Goal: Task Accomplishment & Management: Manage account settings

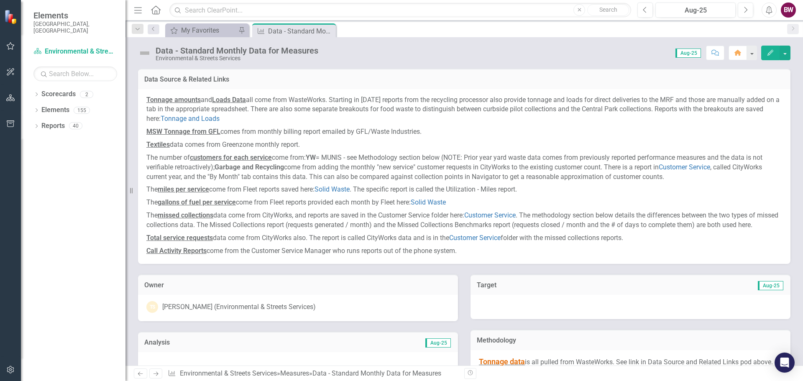
click at [681, 55] on span "Aug-25" at bounding box center [687, 52] width 25 height 9
click at [580, 51] on div "Score: N/A Aug-25 Completed Comment Home Edit" at bounding box center [556, 53] width 468 height 14
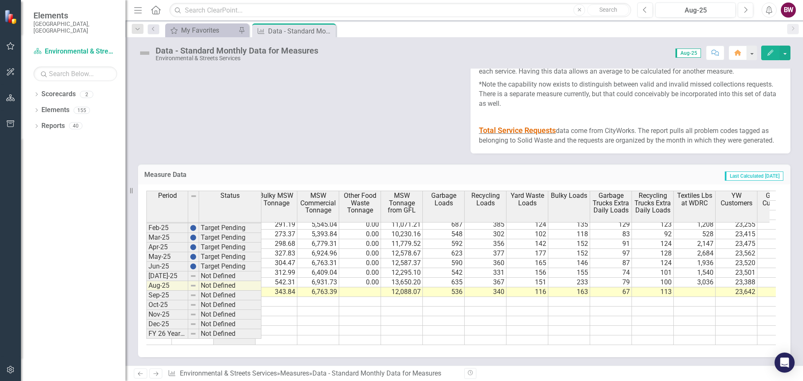
scroll to position [0, 321]
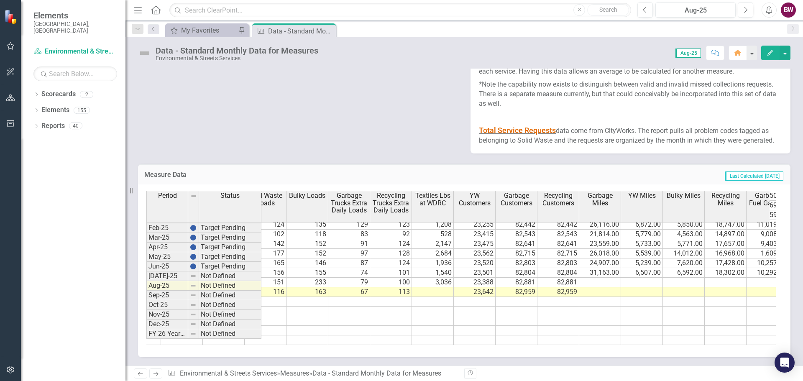
click at [436, 288] on tr "4,364.97 1,209.85 686.50 88.01 5.32 1,209.85 343.84 6,763.39 12,088.07 536 340 …" at bounding box center [411, 292] width 1421 height 10
click at [607, 278] on td at bounding box center [600, 283] width 42 height 10
click at [609, 287] on td at bounding box center [600, 292] width 42 height 10
click at [641, 278] on td at bounding box center [642, 283] width 42 height 10
click at [640, 288] on td at bounding box center [642, 292] width 42 height 10
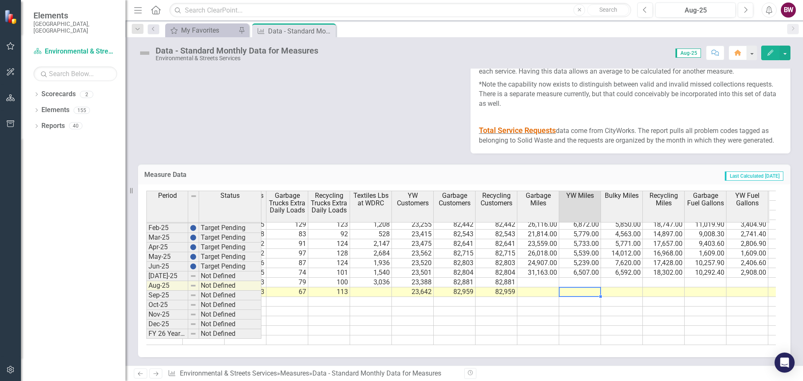
scroll to position [0, 644]
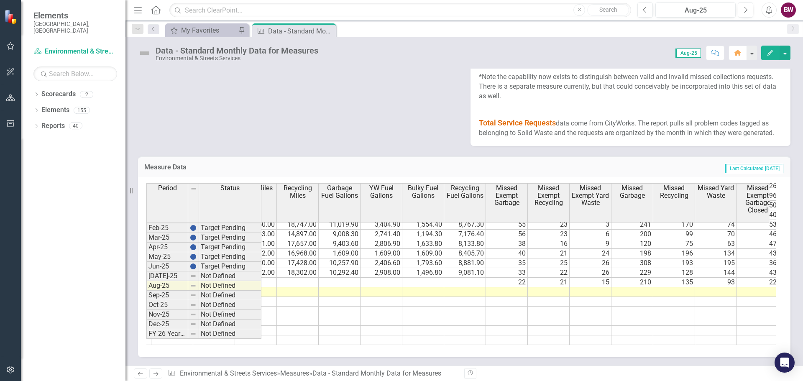
click at [504, 204] on span "Missed Exempt Garbage" at bounding box center [506, 195] width 38 height 22
click at [511, 287] on td at bounding box center [507, 292] width 42 height 10
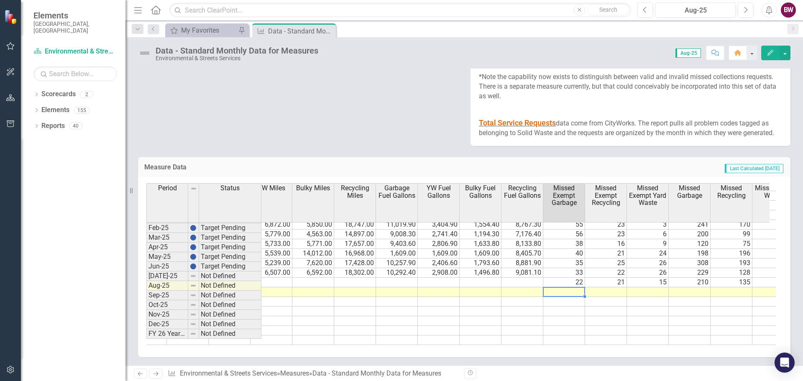
scroll to position [0, 966]
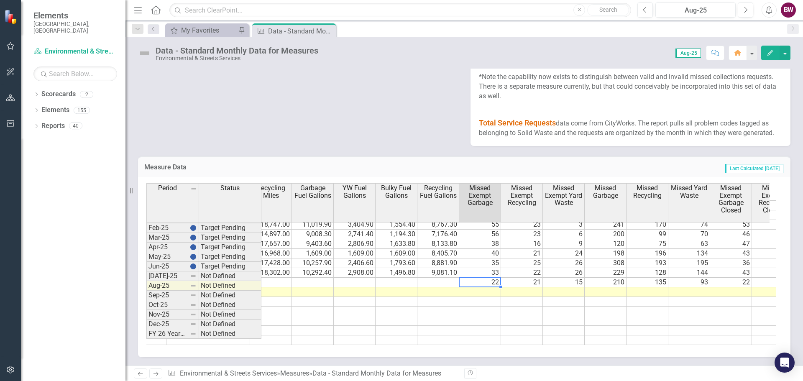
click at [481, 278] on td "22" at bounding box center [480, 283] width 42 height 10
click at [482, 287] on td at bounding box center [480, 292] width 42 height 10
click at [473, 287] on td at bounding box center [480, 292] width 42 height 10
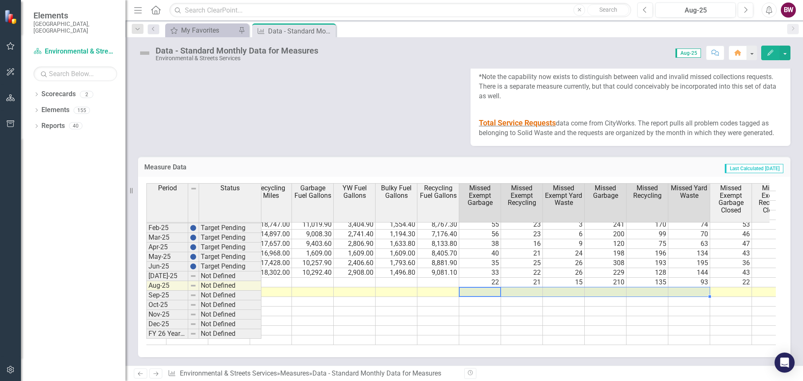
drag, startPoint x: 472, startPoint y: 286, endPoint x: 690, endPoint y: 282, distance: 217.8
click at [690, 287] on tr "116 163 67 113 23,642 82,959 82,959" at bounding box center [479, 292] width 1379 height 10
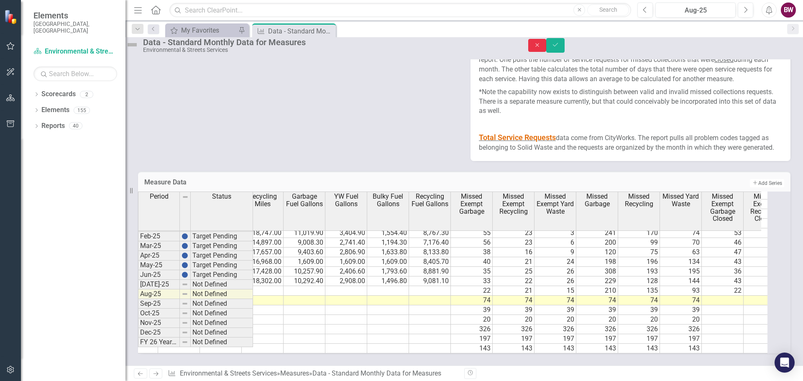
click at [546, 46] on button "Close" at bounding box center [537, 45] width 18 height 13
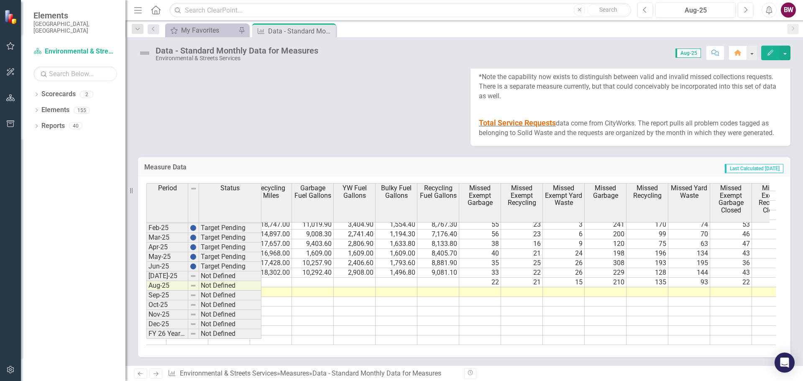
click at [489, 287] on td at bounding box center [480, 292] width 42 height 10
click at [492, 278] on td "22" at bounding box center [480, 283] width 42 height 10
click at [476, 258] on td "35" at bounding box center [480, 263] width 42 height 10
click at [533, 258] on td "25" at bounding box center [522, 263] width 42 height 10
click at [474, 258] on td "35" at bounding box center [480, 263] width 42 height 10
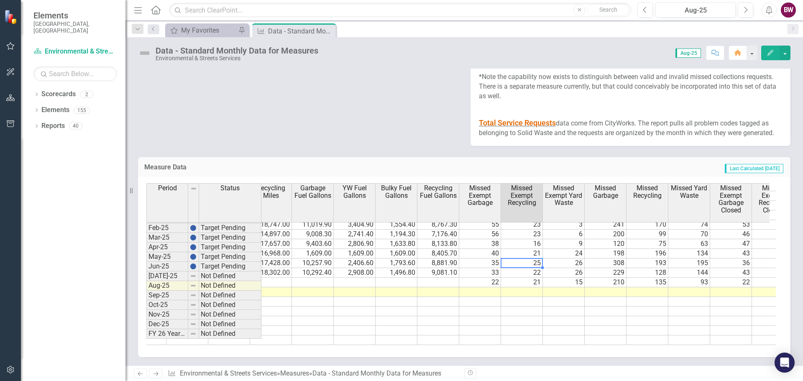
click at [537, 258] on td "25" at bounding box center [522, 263] width 42 height 10
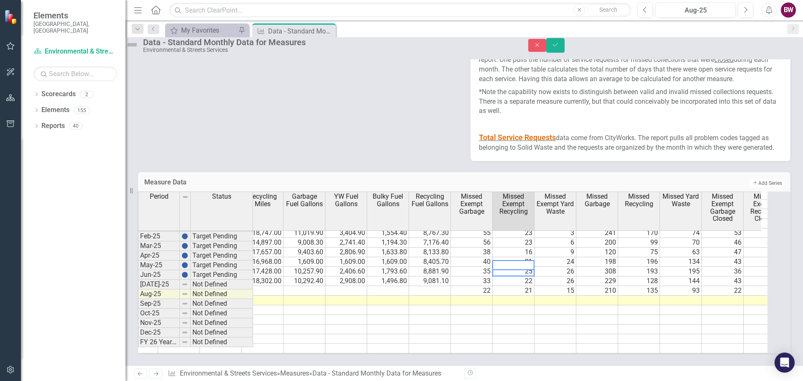
drag, startPoint x: 506, startPoint y: 257, endPoint x: 514, endPoint y: 259, distance: 8.1
click at [514, 260] on textarea at bounding box center [513, 265] width 42 height 10
click at [541, 48] on icon "Close" at bounding box center [537, 45] width 8 height 6
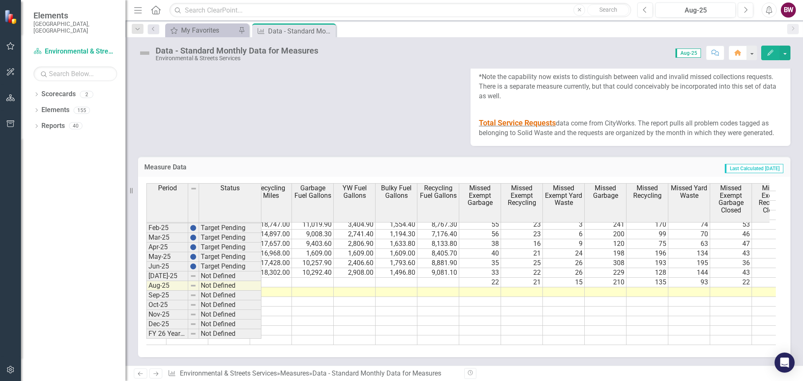
click at [482, 278] on td "22" at bounding box center [480, 283] width 42 height 10
click at [487, 278] on td "22" at bounding box center [480, 283] width 42 height 10
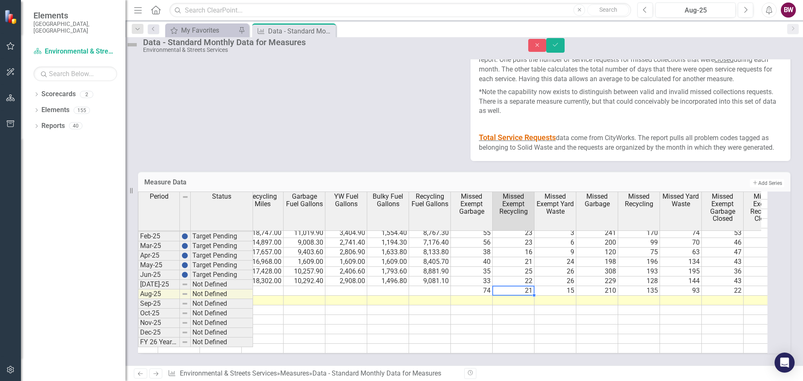
click at [528, 286] on td "21" at bounding box center [513, 291] width 42 height 10
type textarea "39"
click at [488, 286] on td "74" at bounding box center [472, 291] width 42 height 10
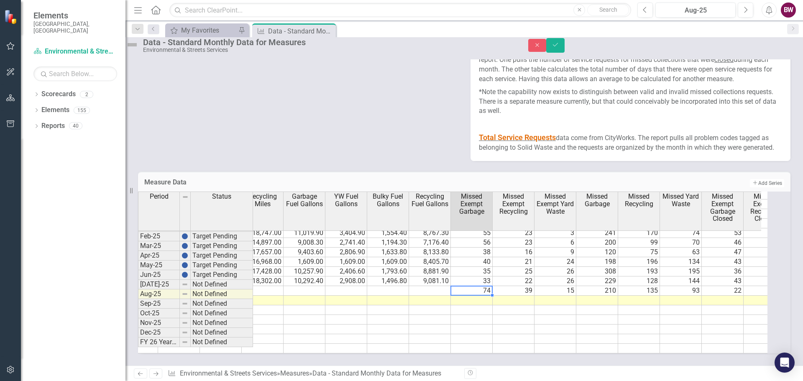
click at [481, 286] on td "74" at bounding box center [472, 291] width 42 height 10
click at [559, 48] on icon "Save" at bounding box center [555, 45] width 8 height 6
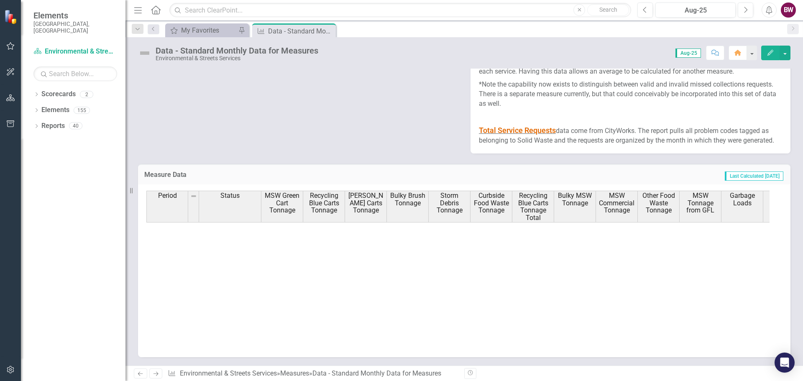
scroll to position [1423, 0]
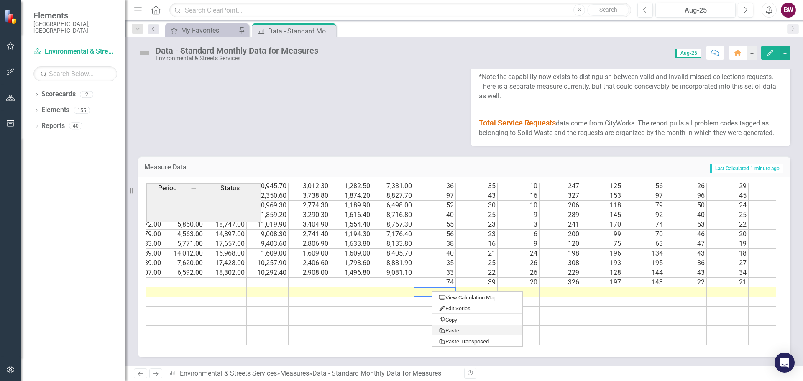
scroll to position [423, 0]
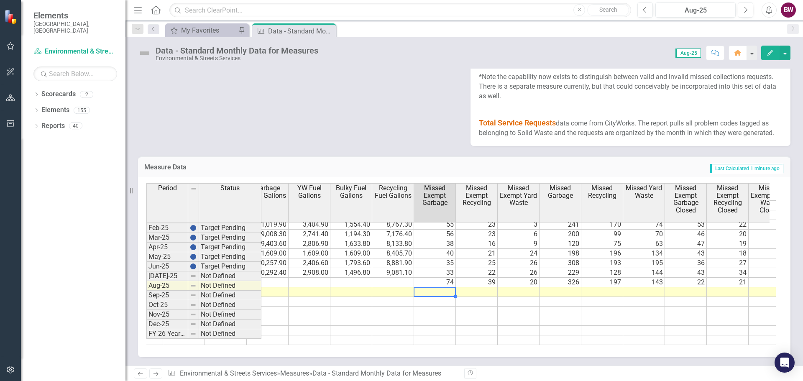
type textarea "88"
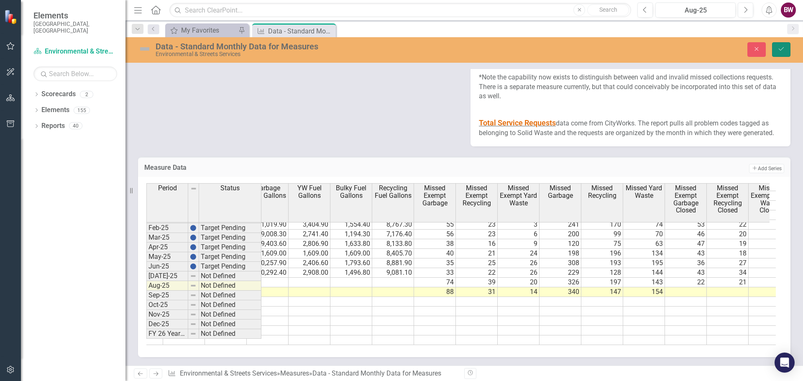
click at [783, 51] on icon "Save" at bounding box center [781, 49] width 8 height 6
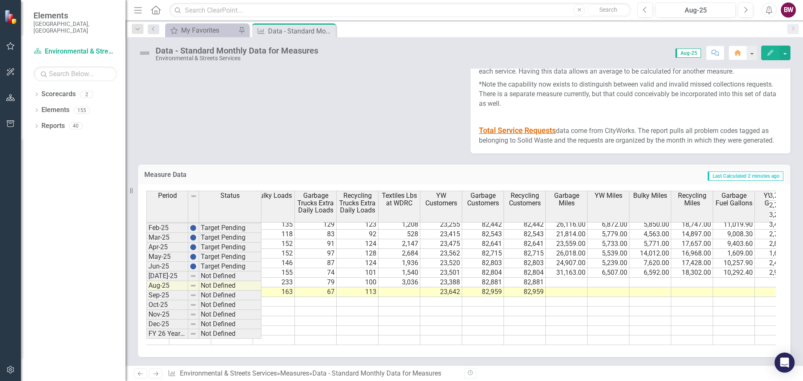
scroll to position [0, 0]
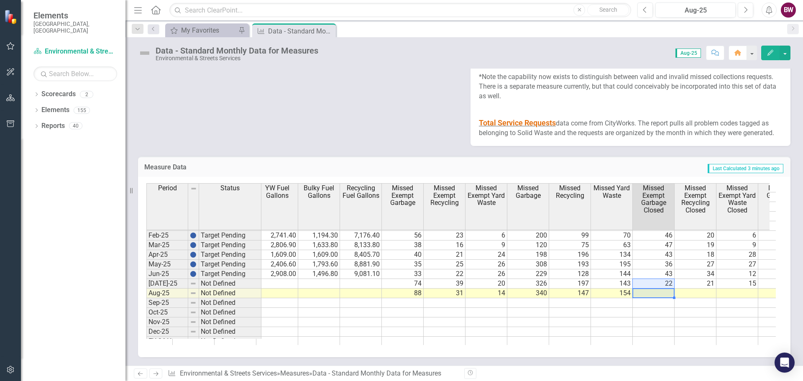
click at [654, 290] on tbody "146 2,650 23,266 81,412 81,412 28,716.00 6,861.00 7,553.00 17,342.00 11,561.70 …" at bounding box center [527, 225] width 1379 height 241
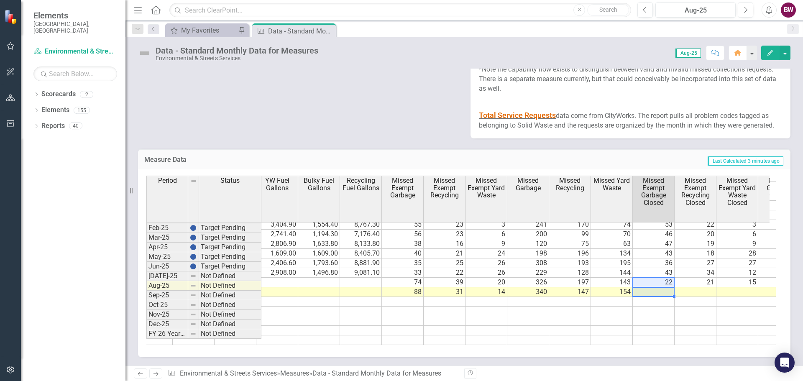
click at [655, 297] on td at bounding box center [653, 292] width 42 height 10
click at [163, 262] on td "May-25" at bounding box center [167, 257] width 42 height 10
click at [655, 268] on td "36" at bounding box center [653, 263] width 42 height 10
click at [654, 278] on td "43" at bounding box center [653, 273] width 42 height 10
click at [650, 268] on td "36" at bounding box center [653, 263] width 42 height 10
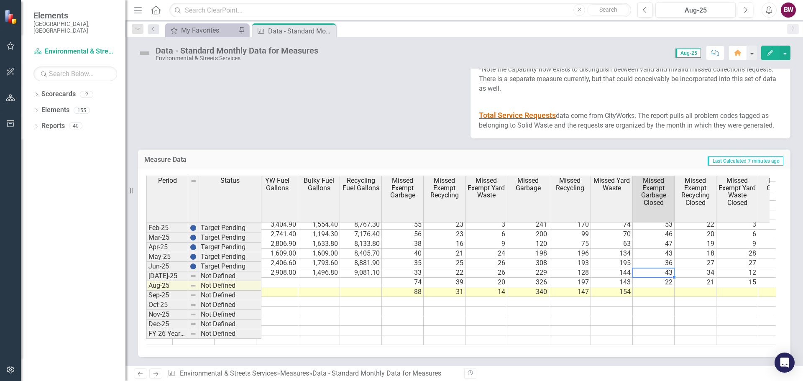
click at [653, 278] on td "43" at bounding box center [653, 273] width 42 height 10
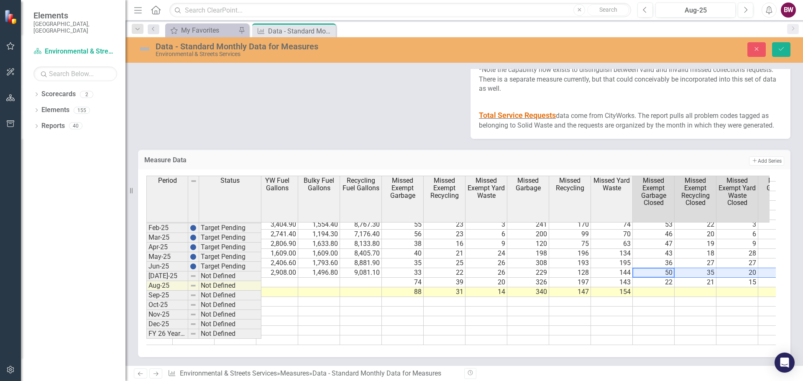
type textarea "50"
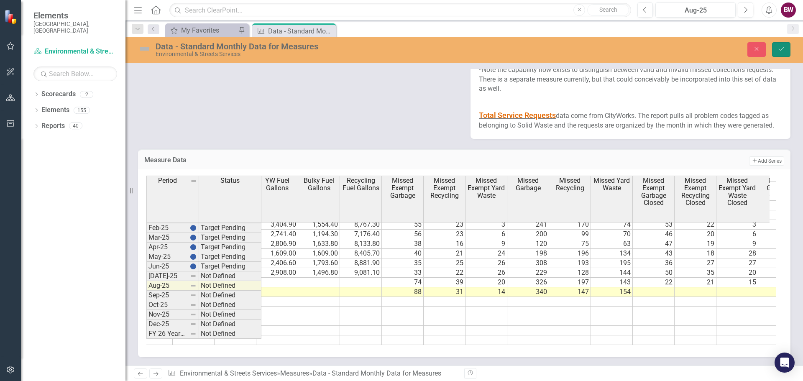
click at [776, 51] on button "Save" at bounding box center [781, 49] width 18 height 15
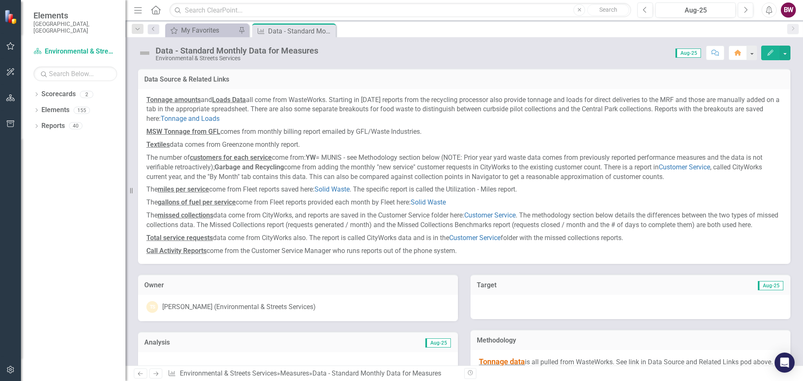
drag, startPoint x: 558, startPoint y: 358, endPoint x: 583, endPoint y: 362, distance: 25.8
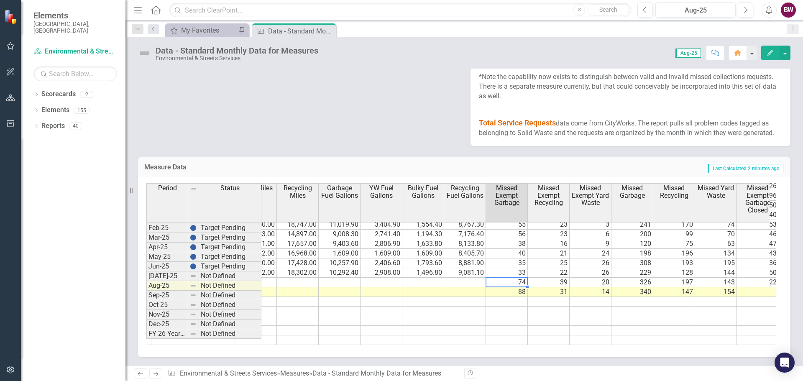
click at [507, 282] on td "74" at bounding box center [507, 283] width 42 height 10
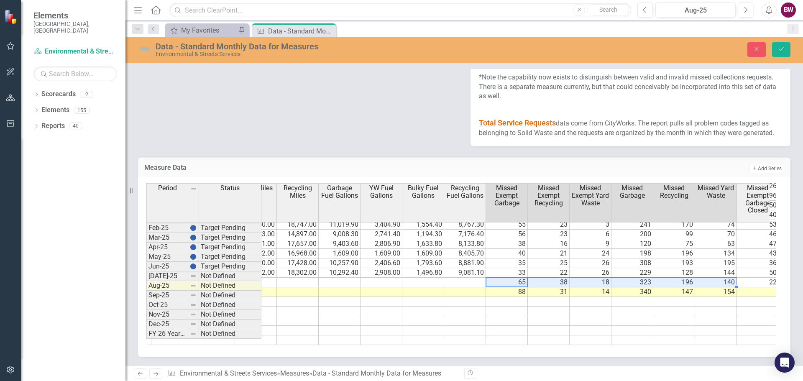
type textarea "65"
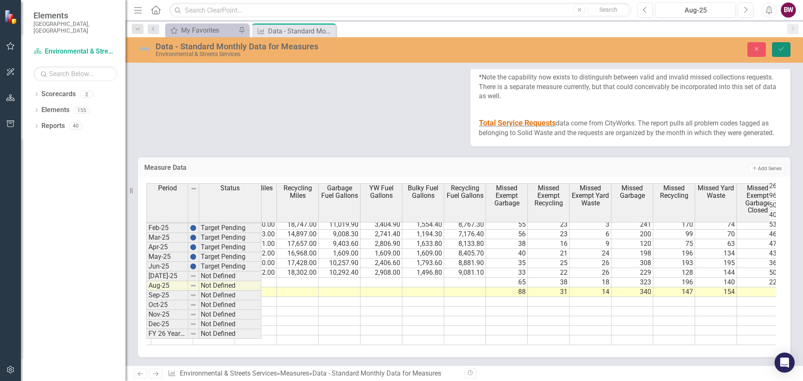
click at [780, 47] on icon "Save" at bounding box center [781, 49] width 8 height 6
click at [512, 292] on td "88" at bounding box center [507, 292] width 42 height 10
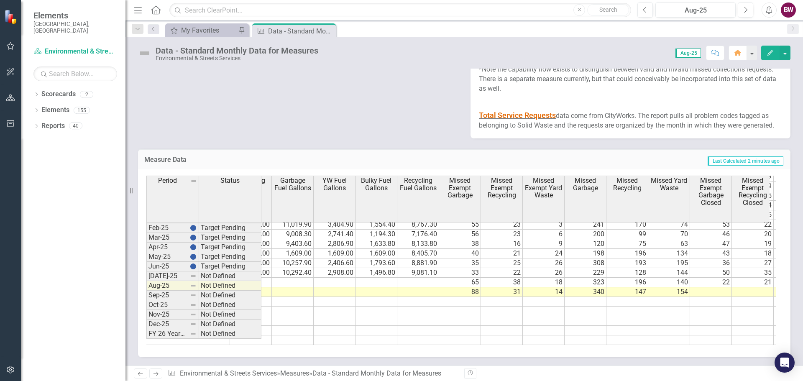
scroll to position [0, 1061]
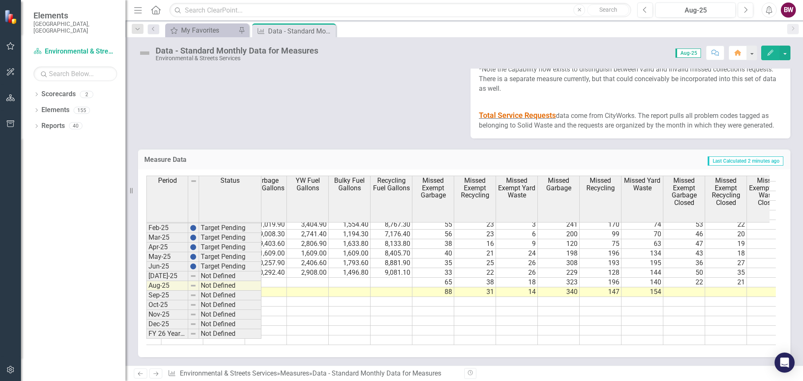
click at [683, 287] on td "22" at bounding box center [684, 283] width 42 height 10
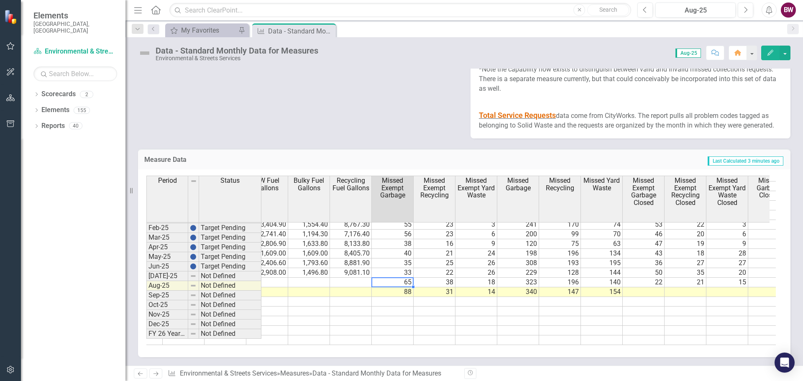
click at [407, 287] on td "65" at bounding box center [393, 283] width 42 height 10
click at [388, 287] on td "65" at bounding box center [393, 283] width 42 height 10
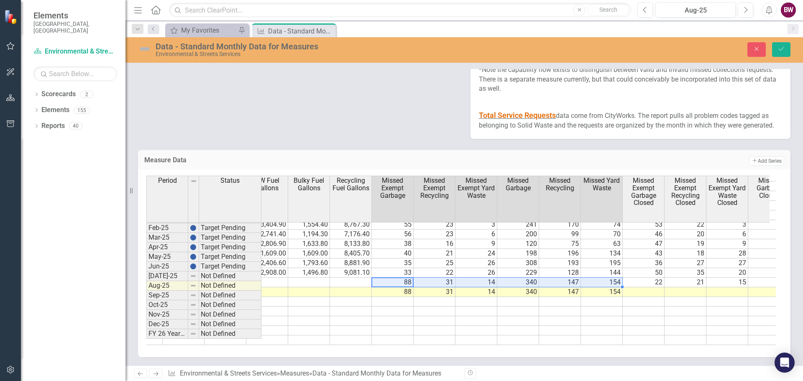
type textarea "88"
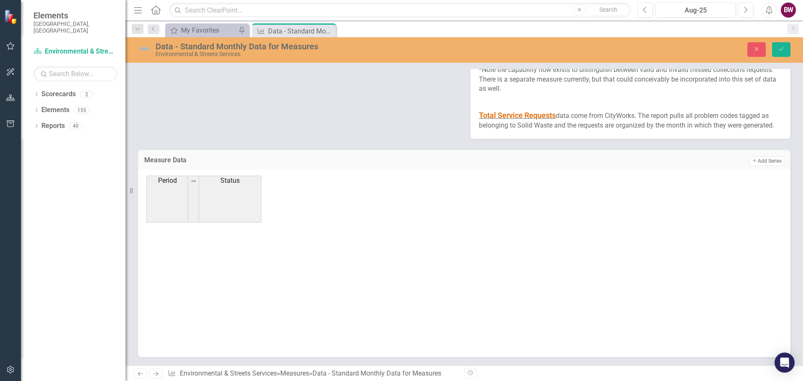
scroll to position [423, 0]
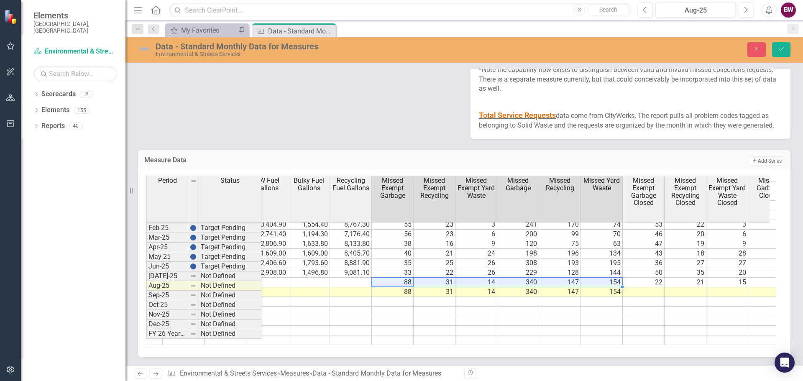
type textarea "74"
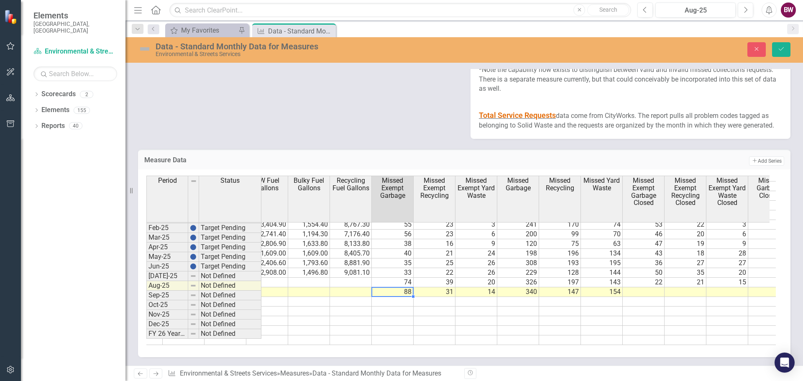
click at [388, 297] on td "88" at bounding box center [393, 292] width 42 height 10
click at [384, 316] on td at bounding box center [393, 311] width 42 height 10
click at [385, 297] on td at bounding box center [393, 292] width 42 height 10
type textarea "88"
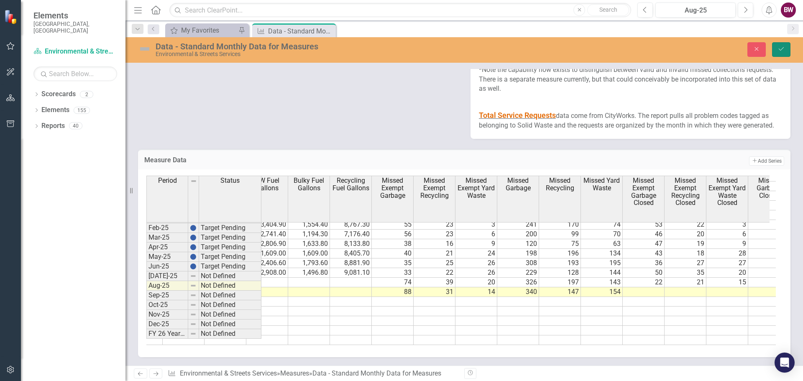
click at [782, 52] on icon "Save" at bounding box center [781, 49] width 8 height 6
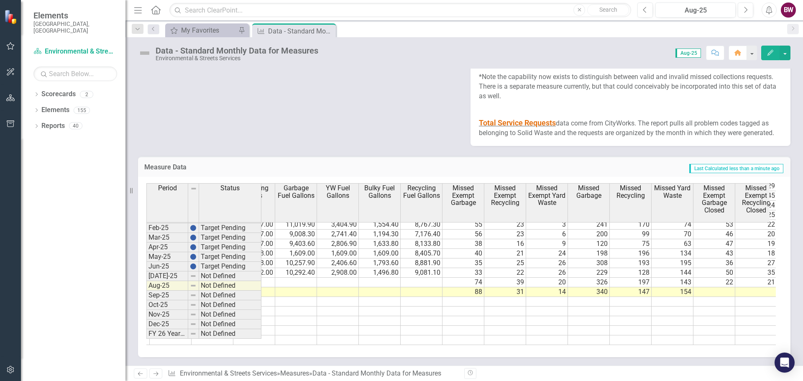
scroll to position [0, 1037]
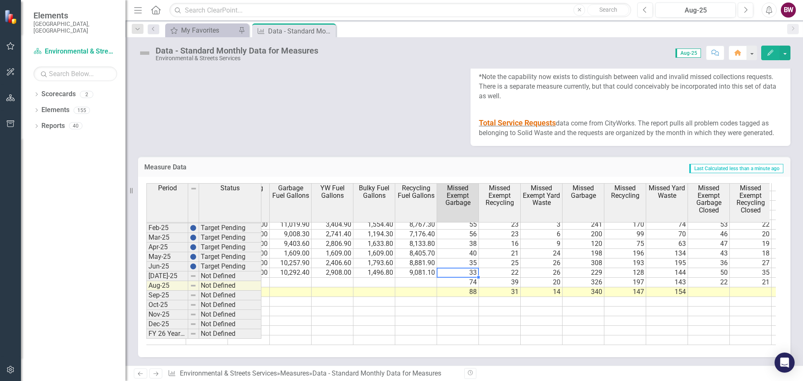
click at [471, 274] on td "33" at bounding box center [458, 273] width 42 height 10
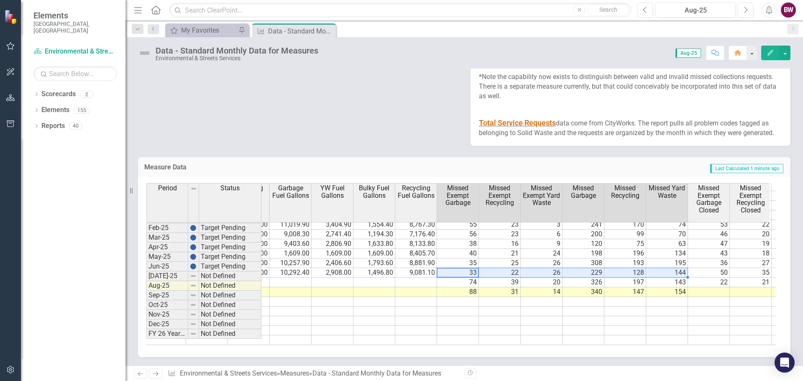
drag, startPoint x: 470, startPoint y: 273, endPoint x: 659, endPoint y: 273, distance: 188.9
click at [659, 273] on tr "155 74 101 1,540 23,501 82,804 82,804 31,163.00 6,507.00 6,592.00 18,302.00 10,…" at bounding box center [499, 273] width 1379 height 10
type textarea "52"
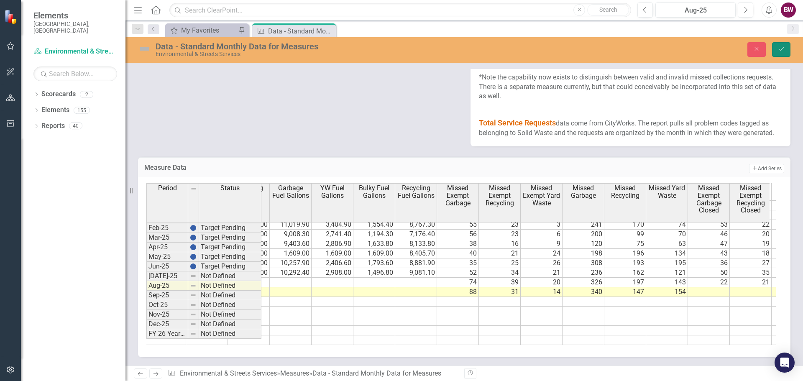
click at [776, 48] on button "Save" at bounding box center [781, 49] width 18 height 15
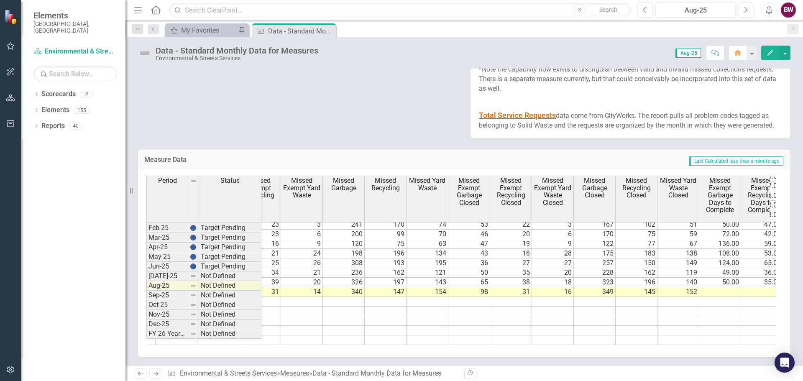
scroll to position [0, 1278]
click at [716, 287] on td "50.00" at bounding box center [718, 283] width 42 height 10
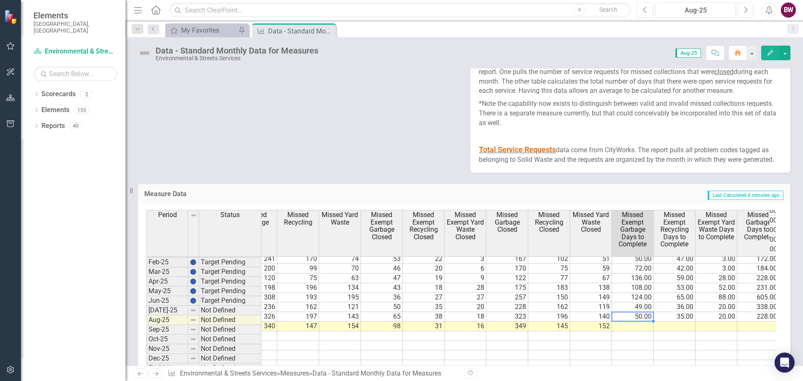
scroll to position [1313, 0]
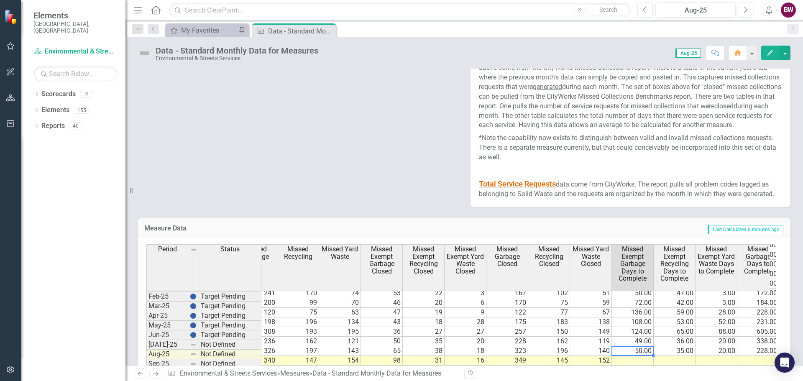
click at [591, 177] on p at bounding box center [630, 170] width 303 height 13
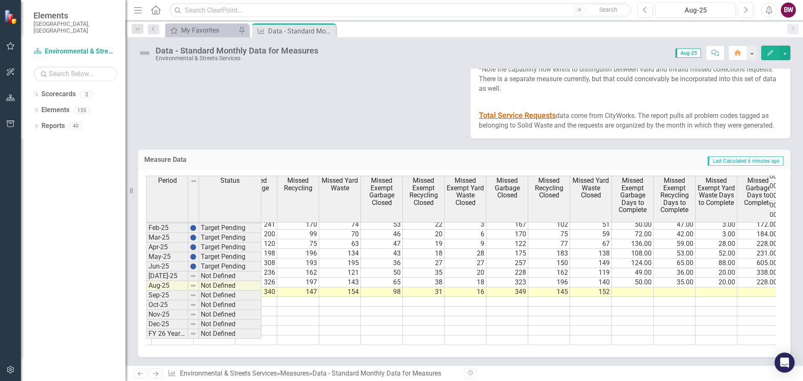
scroll to position [1438, 0]
click at [625, 287] on td at bounding box center [633, 292] width 42 height 10
click at [643, 278] on td "50.00" at bounding box center [633, 283] width 42 height 10
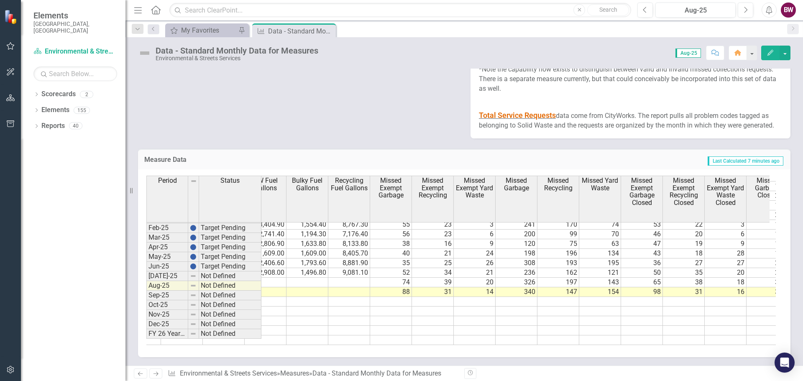
scroll to position [0, 1093]
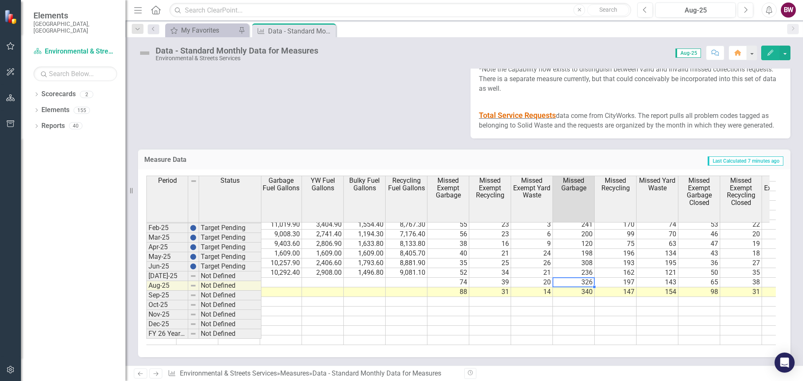
click at [574, 278] on td "326" at bounding box center [574, 283] width 42 height 10
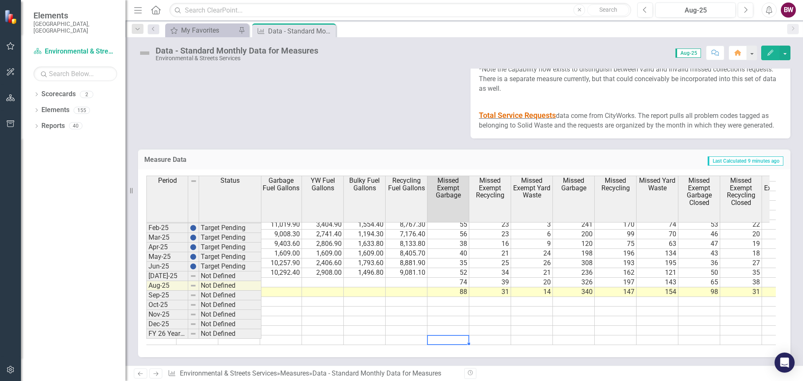
drag, startPoint x: 434, startPoint y: 339, endPoint x: 469, endPoint y: 335, distance: 35.7
click at [469, 335] on tr at bounding box center [385, 340] width 1421 height 10
click at [449, 350] on div "Garbage Loads Recycling Loads Yard Waste Loads Bulky Loads Garbage Trucks Extra…" at bounding box center [464, 263] width 652 height 188
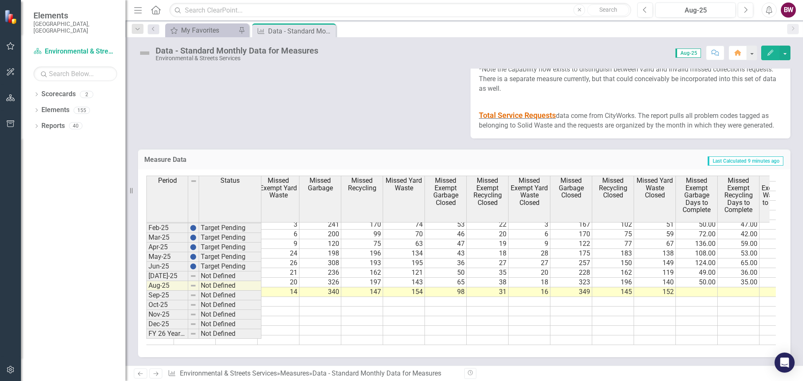
scroll to position [0, 1313]
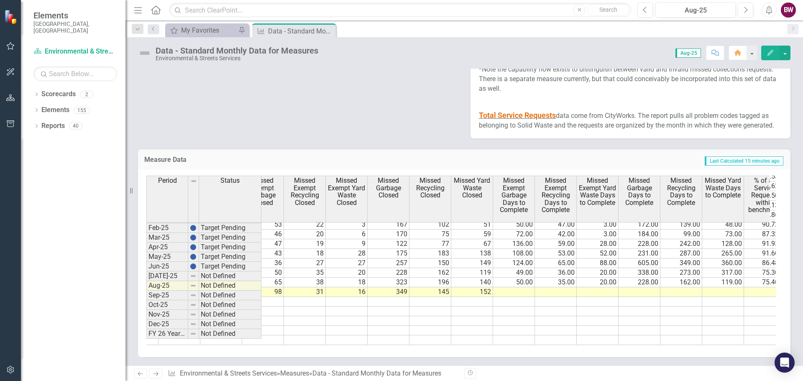
click at [523, 287] on td at bounding box center [514, 292] width 42 height 10
click at [554, 287] on td at bounding box center [556, 292] width 42 height 10
click at [590, 287] on td at bounding box center [597, 292] width 42 height 10
click at [650, 287] on td at bounding box center [639, 292] width 42 height 10
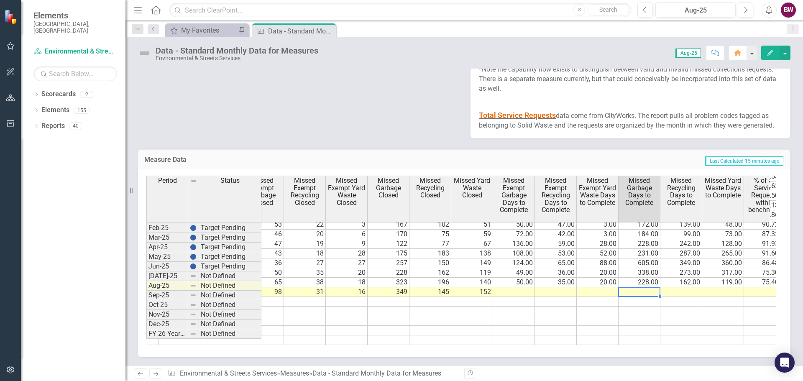
click at [688, 287] on td at bounding box center [681, 292] width 42 height 10
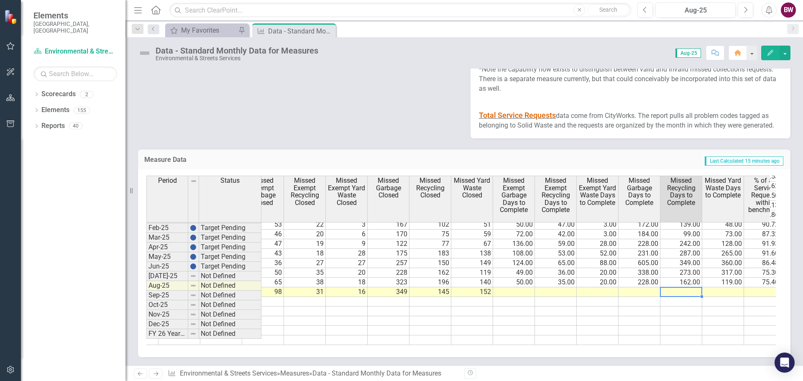
click at [716, 287] on td at bounding box center [723, 292] width 42 height 10
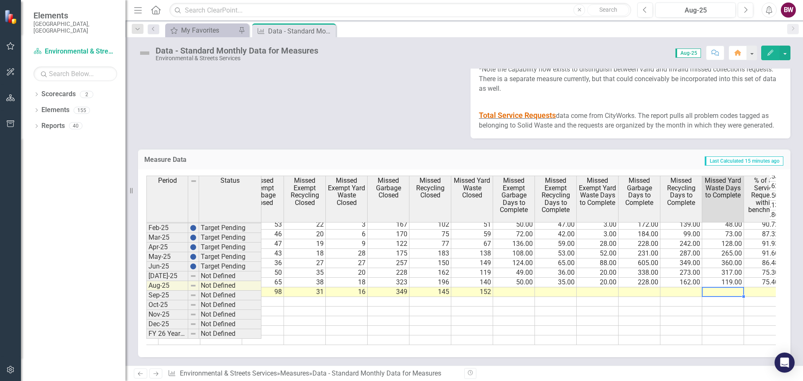
click at [750, 280] on td "75.40%" at bounding box center [765, 283] width 42 height 10
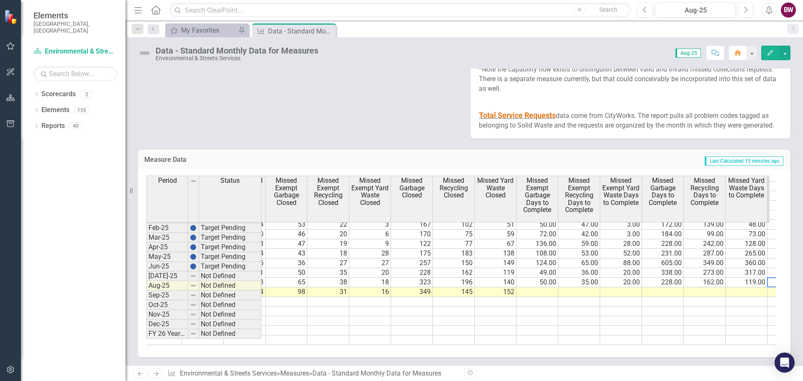
scroll to position [0, 1456]
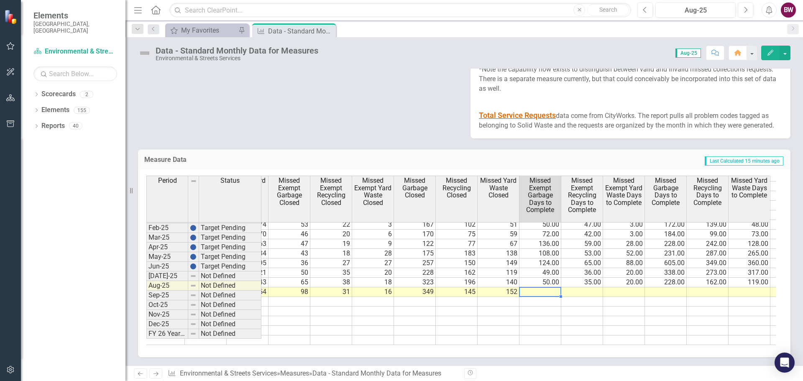
click at [548, 287] on td at bounding box center [540, 292] width 42 height 10
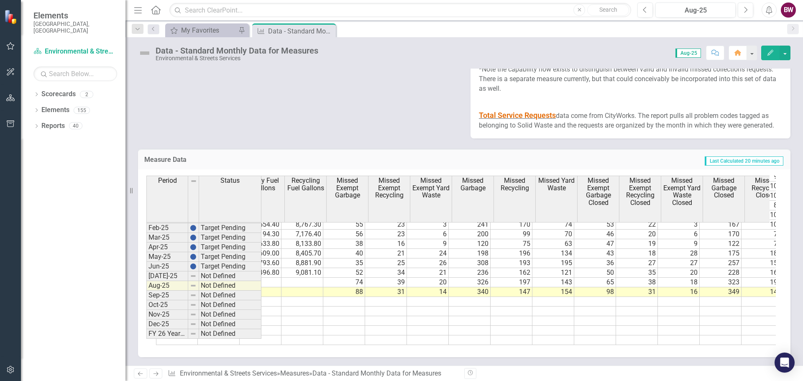
scroll to position [0, 1150]
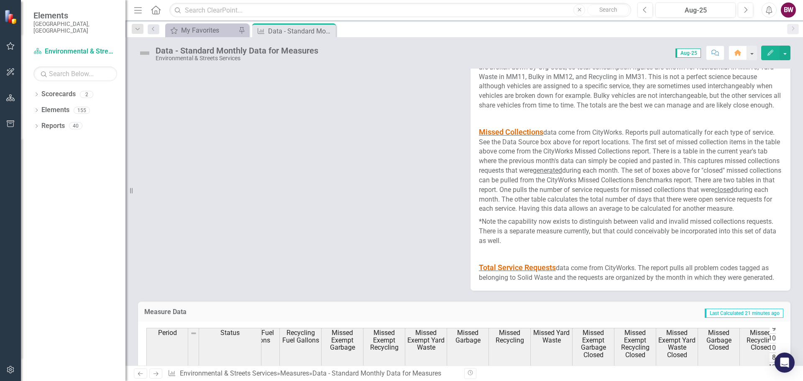
click at [533, 216] on p "Missed Collections data come from CityWorks. Reports pull automatically for eac…" at bounding box center [630, 170] width 303 height 91
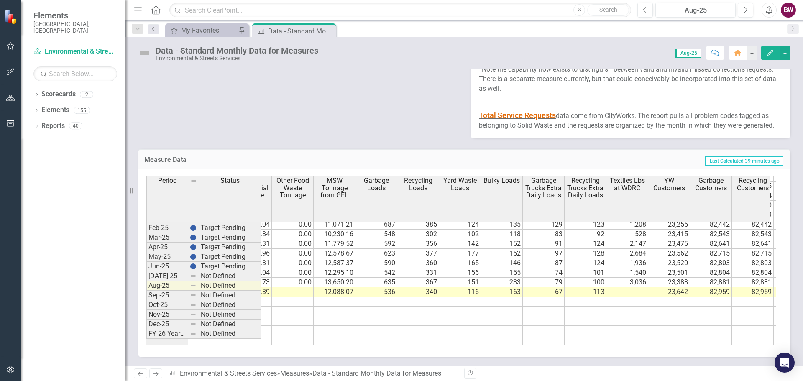
scroll to position [0, 421]
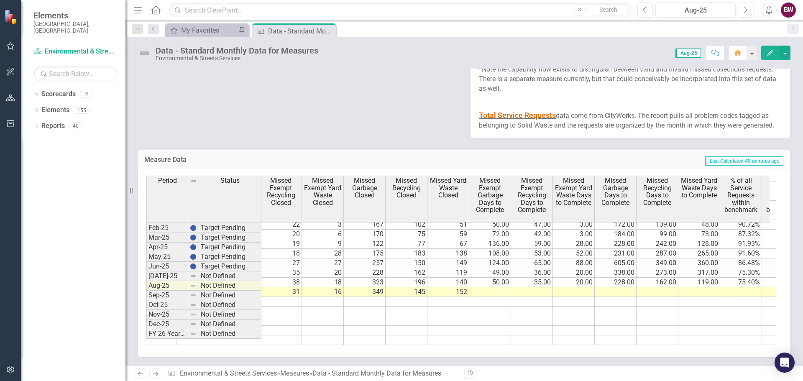
click at [488, 181] on span "Missed Exempt Garbage Days to Complete" at bounding box center [490, 195] width 38 height 37
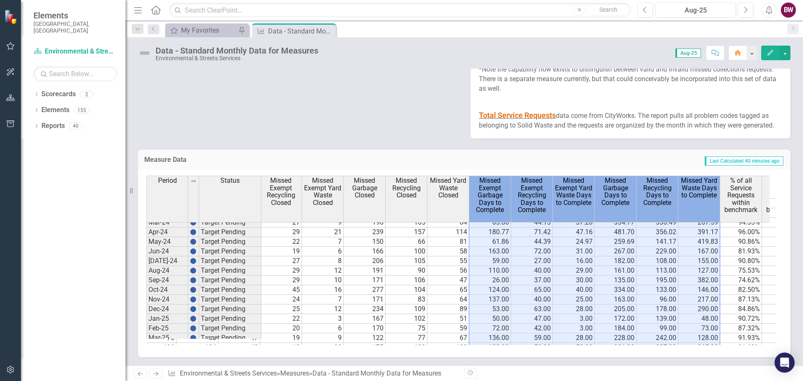
drag, startPoint x: 488, startPoint y: 181, endPoint x: 698, endPoint y: 232, distance: 215.9
click at [697, 235] on div "Recycling Miles Garbage Fuel Gallons YW Fuel Gallons Bulky Fuel Gallons Recycli…" at bounding box center [460, 260] width 629 height 169
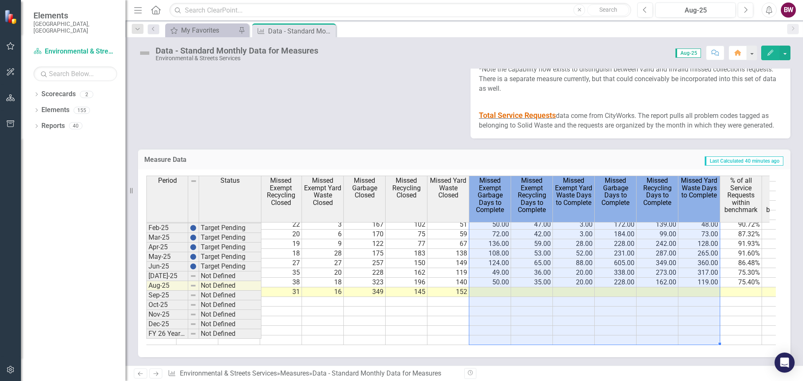
click at [744, 316] on td at bounding box center [741, 321] width 42 height 10
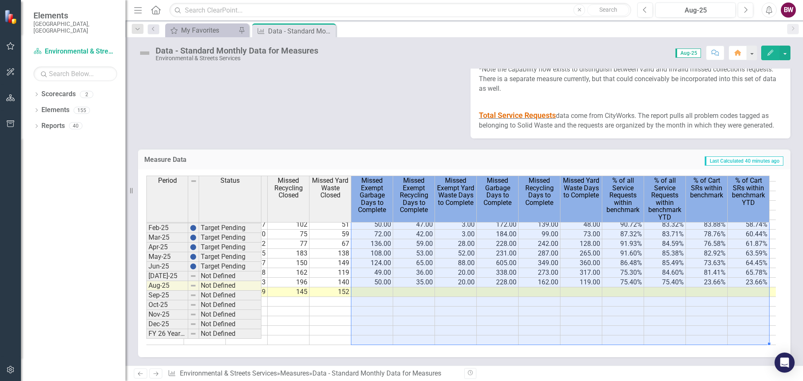
drag, startPoint x: 486, startPoint y: 187, endPoint x: 763, endPoint y: 186, distance: 277.1
click at [763, 186] on tr "Recycling Miles Garbage Fuel Gallons YW Fuel Gallons Bulky Fuel Gallons Recycli…" at bounding box center [330, 199] width 1379 height 47
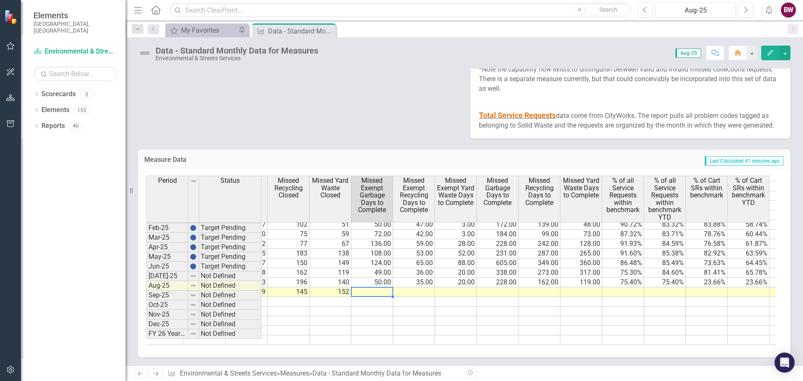
click at [380, 287] on td at bounding box center [372, 292] width 42 height 10
click at [421, 287] on td at bounding box center [414, 292] width 42 height 10
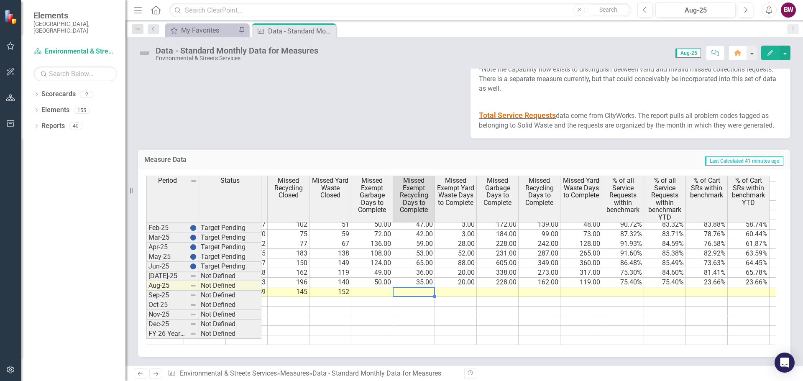
click at [472, 288] on td at bounding box center [456, 292] width 42 height 10
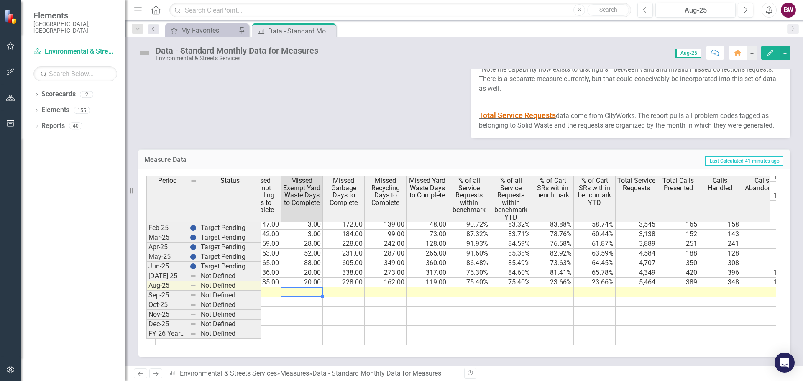
scroll to position [0, 1875]
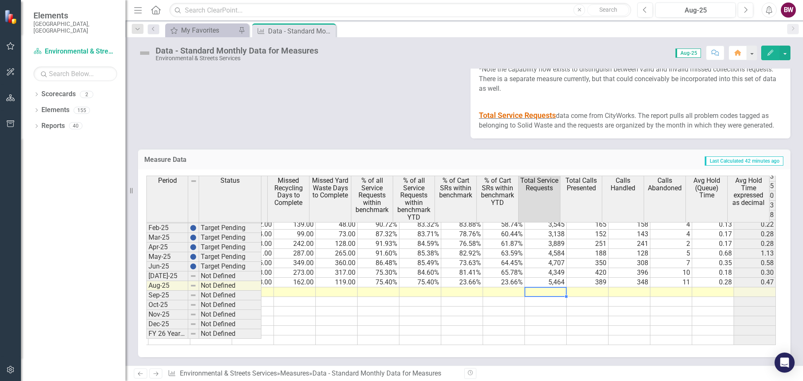
click at [533, 287] on td at bounding box center [546, 292] width 42 height 10
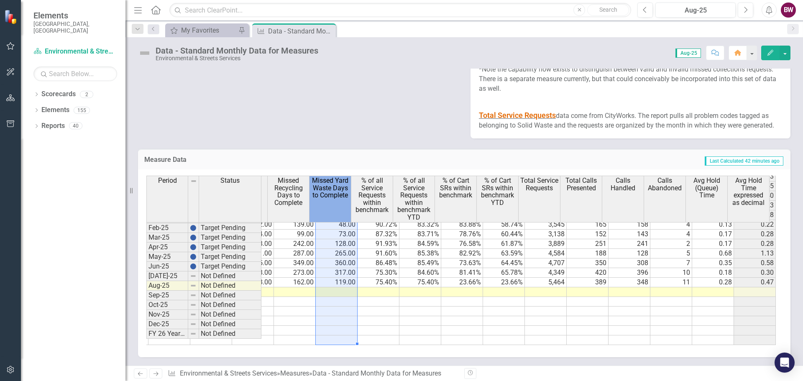
click at [341, 204] on th "Missed Yard Waste Days to Complete" at bounding box center [330, 199] width 42 height 47
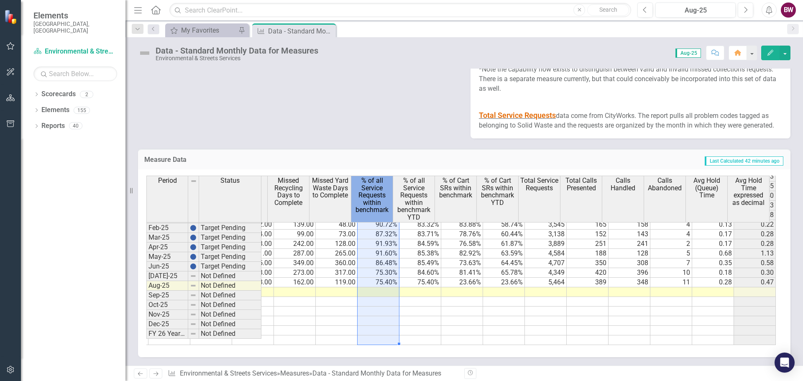
click at [368, 212] on span "% of all Service Requests within benchmark" at bounding box center [372, 195] width 38 height 37
click at [375, 288] on td at bounding box center [378, 292] width 42 height 10
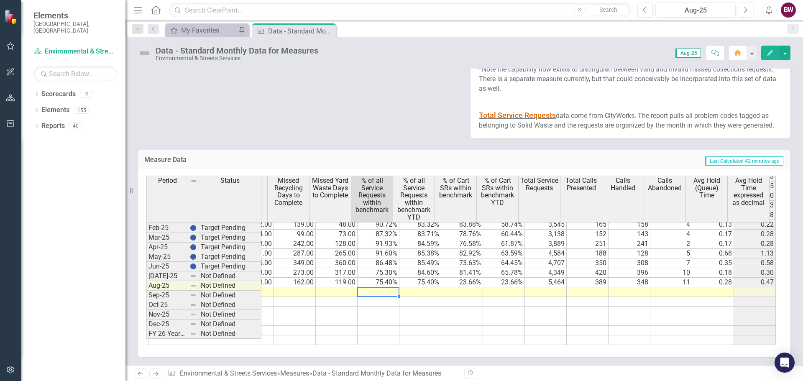
click at [192, 31] on div "My Favorites" at bounding box center [208, 30] width 55 height 10
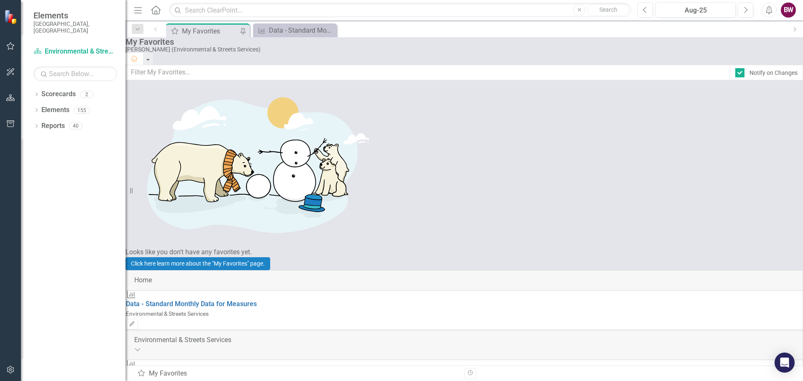
click at [167, 379] on link "My Measures" at bounding box center [146, 383] width 41 height 8
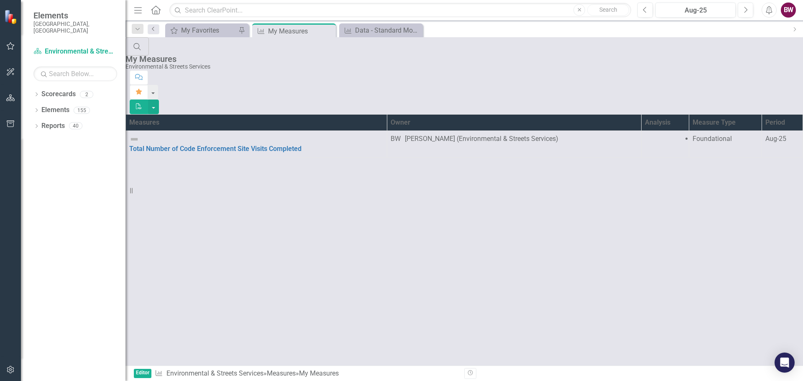
click at [154, 31] on link "Previous" at bounding box center [154, 29] width 12 height 10
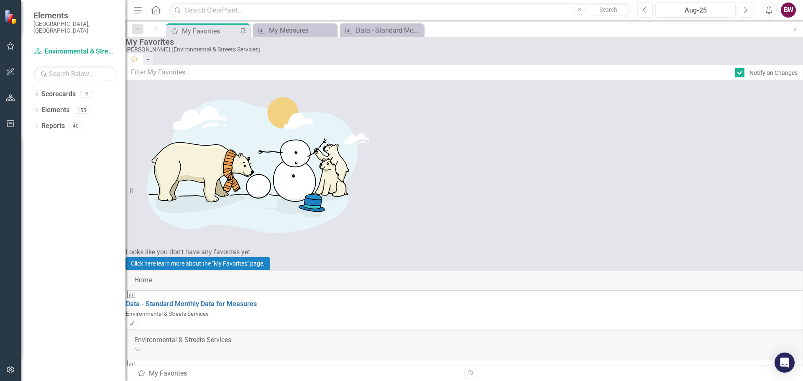
click at [296, 25] on div "My Measures" at bounding box center [297, 30] width 57 height 10
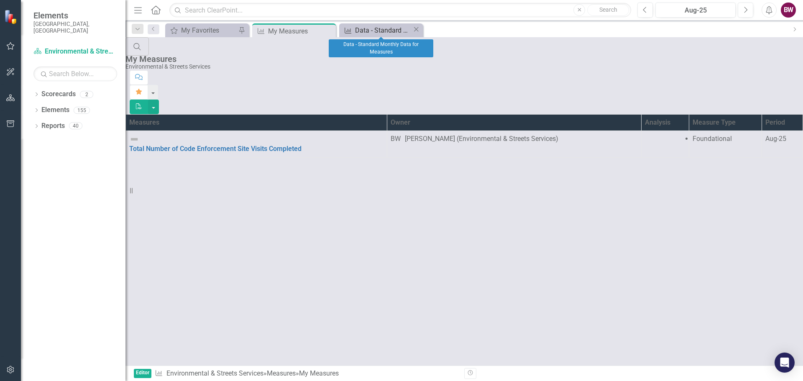
click at [389, 30] on div "Data - Standard Monthly Data for Measures" at bounding box center [383, 30] width 57 height 10
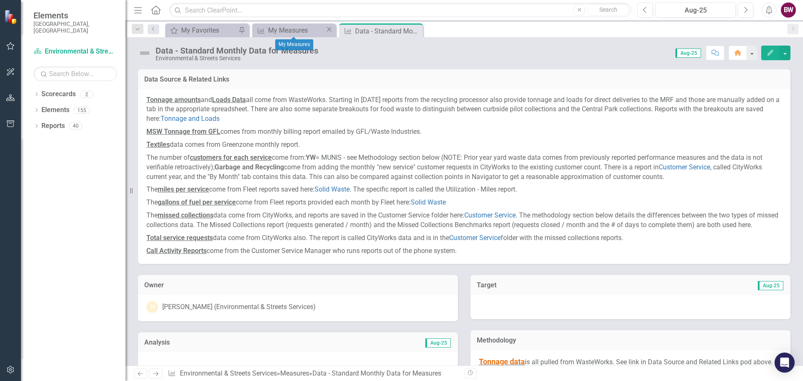
click at [328, 31] on icon "Close" at bounding box center [329, 29] width 8 height 7
